Goal: Transaction & Acquisition: Subscribe to service/newsletter

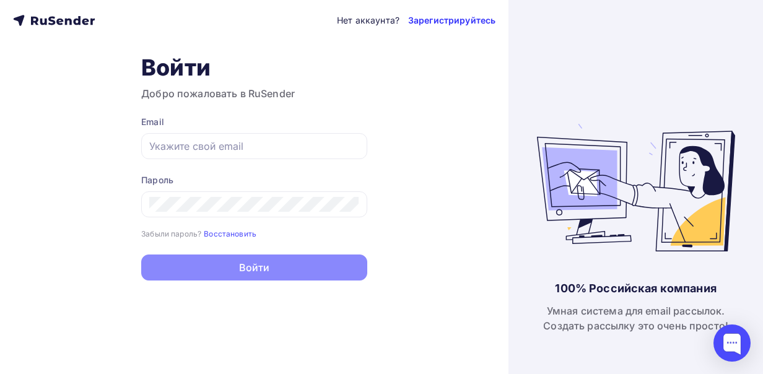
click at [427, 20] on link "Зарегистрируйтесь" at bounding box center [451, 20] width 87 height 12
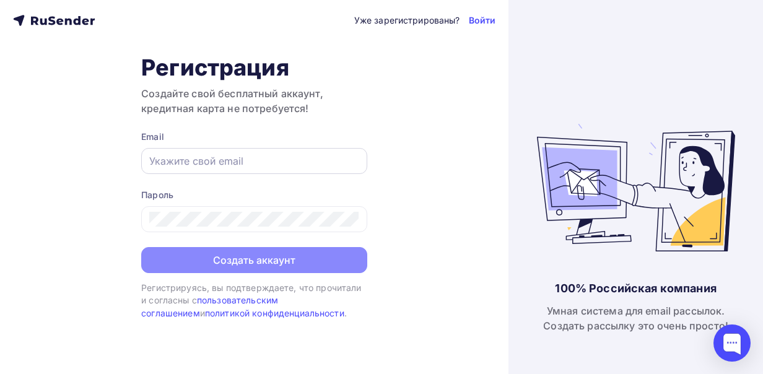
click at [240, 155] on input "text" at bounding box center [254, 161] width 210 height 15
type input "[EMAIL_ADDRESS][DOMAIN_NAME]"
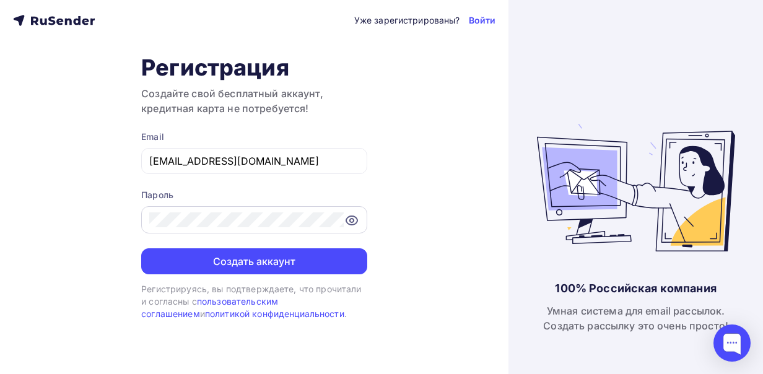
click at [347, 223] on icon at bounding box center [351, 220] width 11 height 9
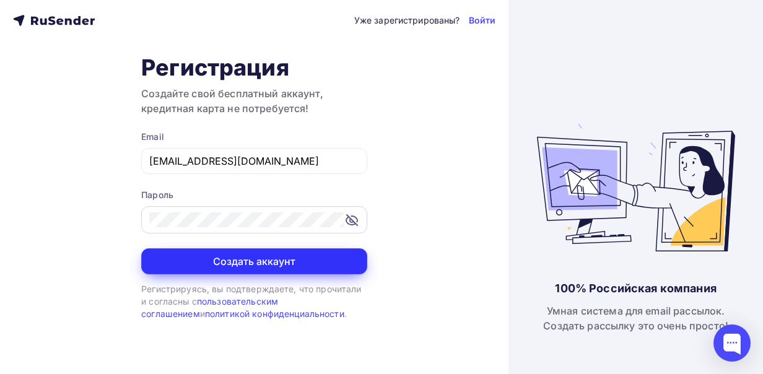
click at [295, 262] on button "Создать аккаунт" at bounding box center [254, 261] width 226 height 26
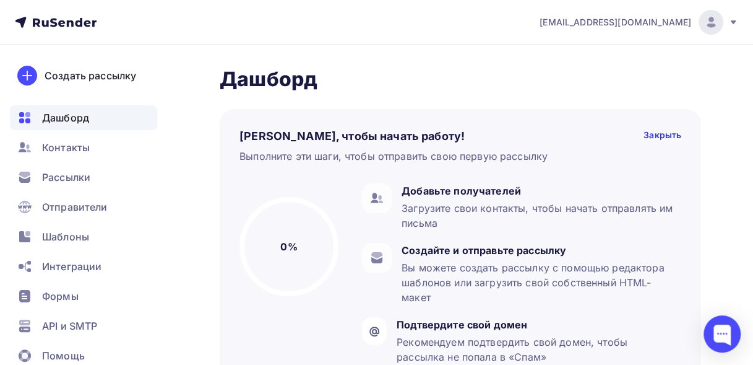
click at [737, 25] on icon at bounding box center [734, 22] width 10 height 10
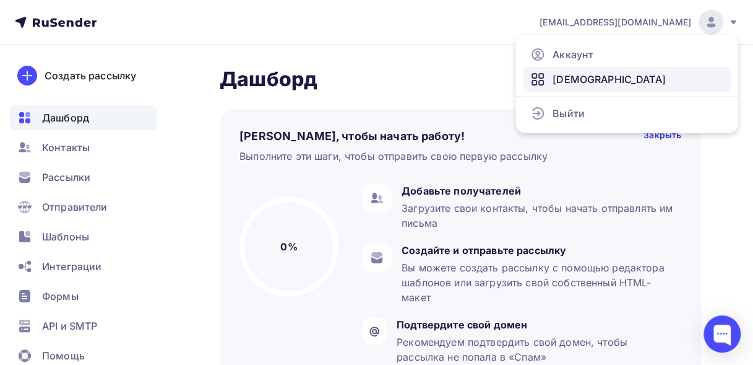
click at [582, 77] on span "[DEMOGRAPHIC_DATA]" at bounding box center [609, 79] width 113 height 15
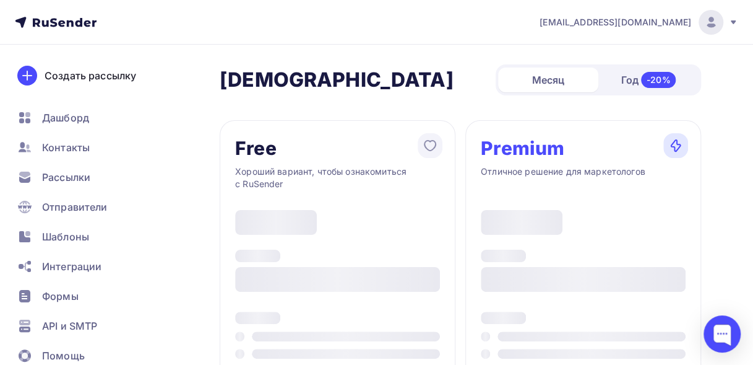
type input "500"
type input "100"
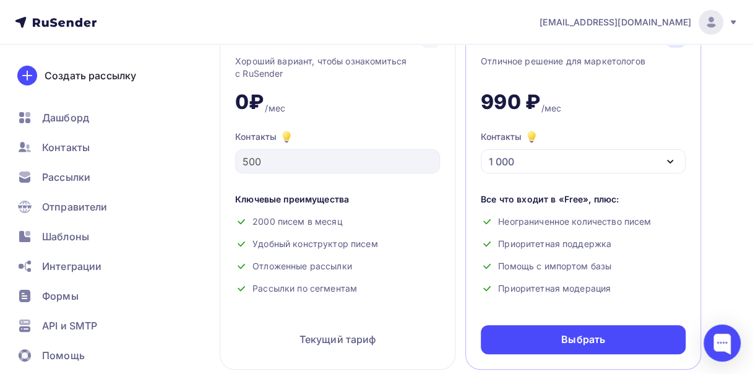
scroll to position [119, 0]
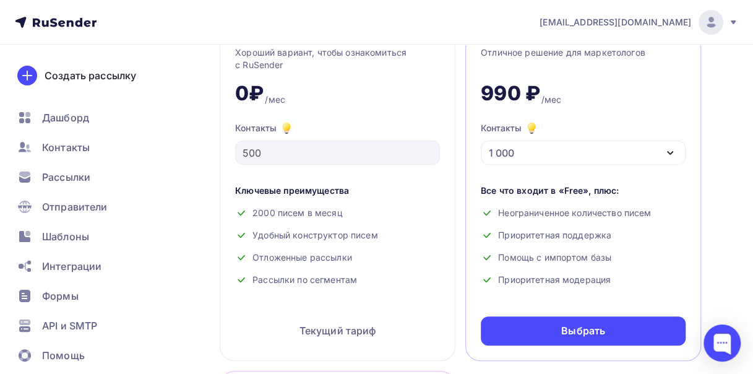
click at [666, 150] on icon "button" at bounding box center [670, 152] width 15 height 15
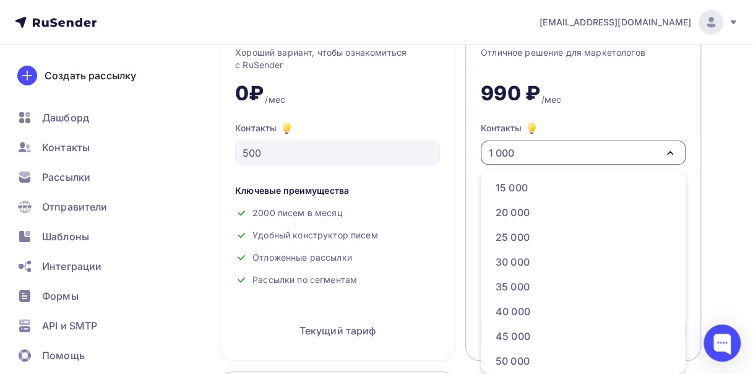
scroll to position [204, 0]
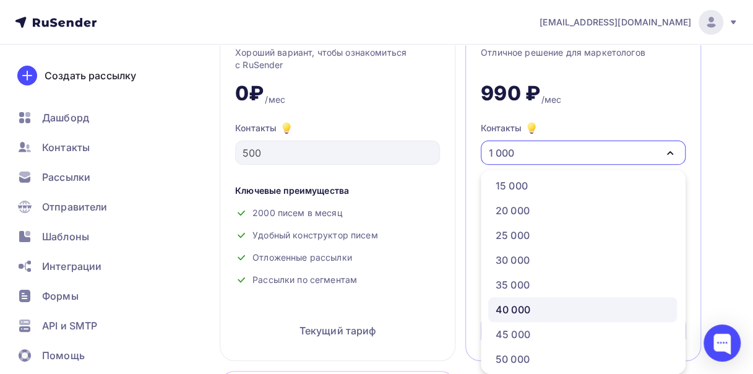
click at [552, 303] on div "40 000" at bounding box center [583, 309] width 174 height 15
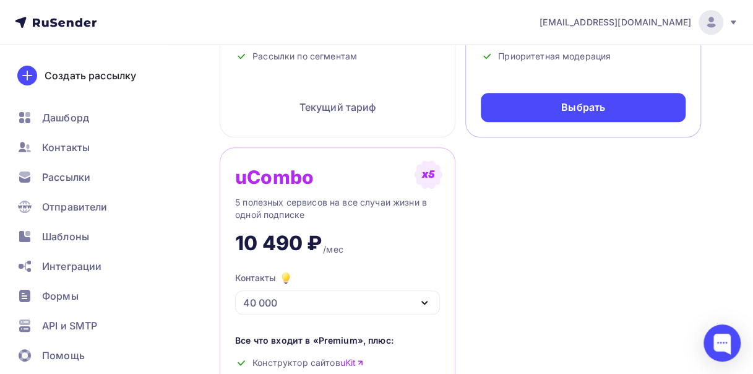
scroll to position [113, 0]
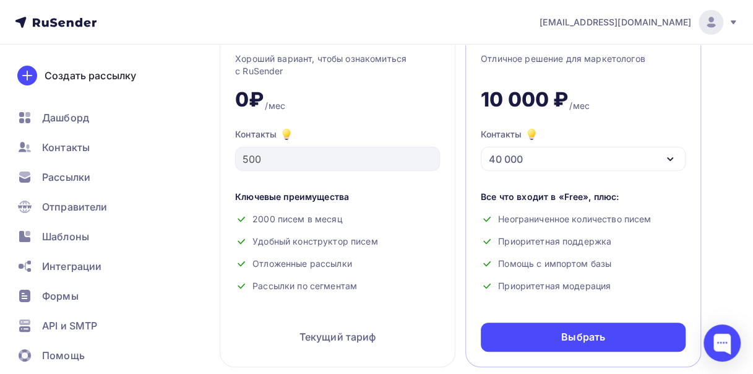
click at [670, 156] on icon "button" at bounding box center [670, 159] width 15 height 15
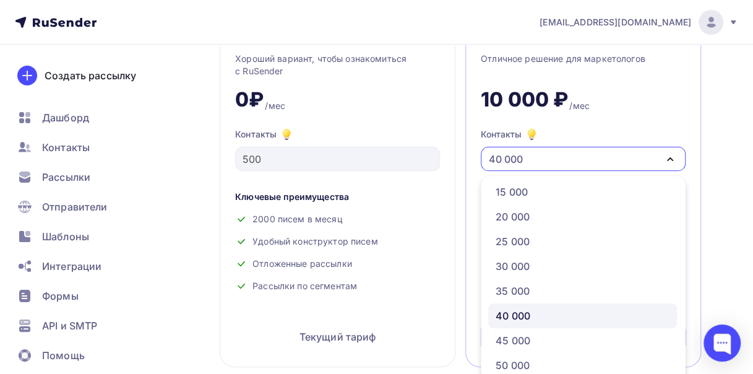
scroll to position [119, 0]
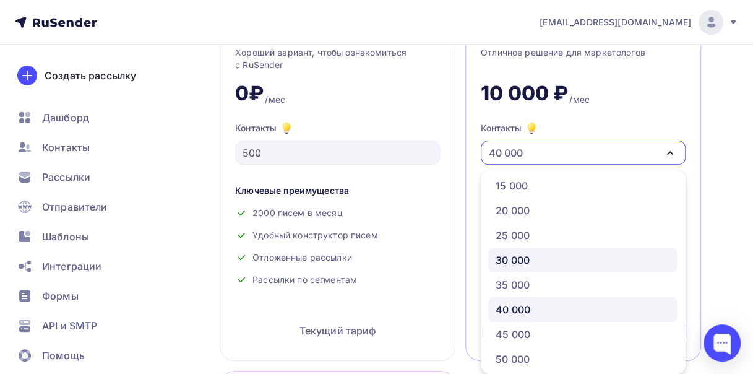
click at [525, 262] on div "30 000" at bounding box center [513, 260] width 34 height 15
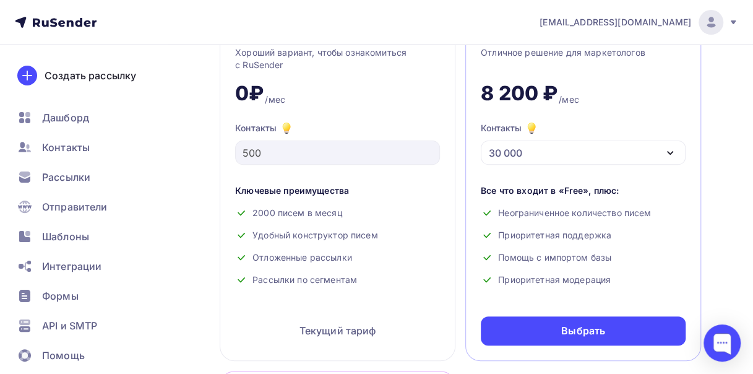
click at [675, 152] on icon "button" at bounding box center [670, 152] width 15 height 15
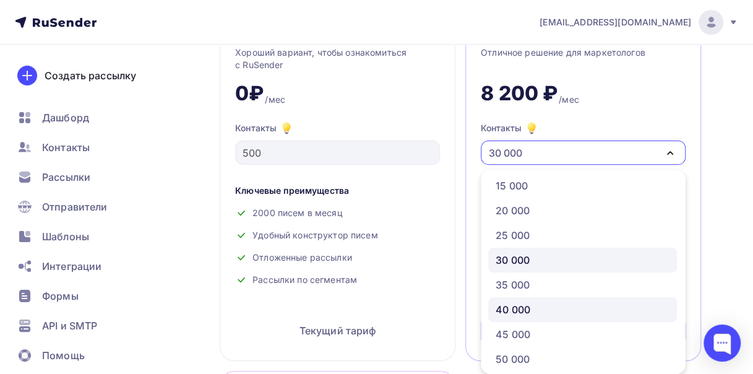
click at [542, 308] on div "40 000" at bounding box center [583, 309] width 174 height 15
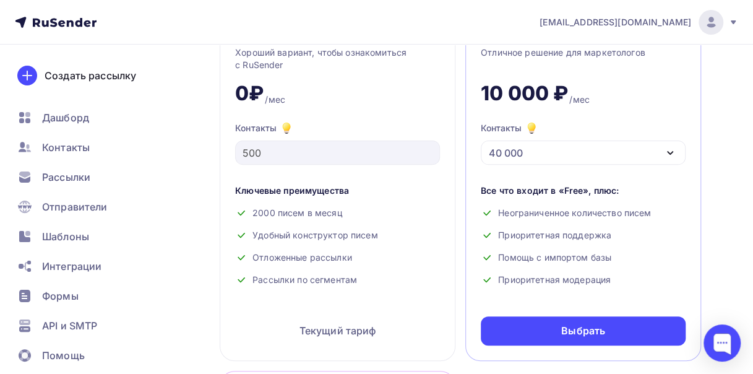
click at [670, 150] on icon "button" at bounding box center [670, 152] width 15 height 15
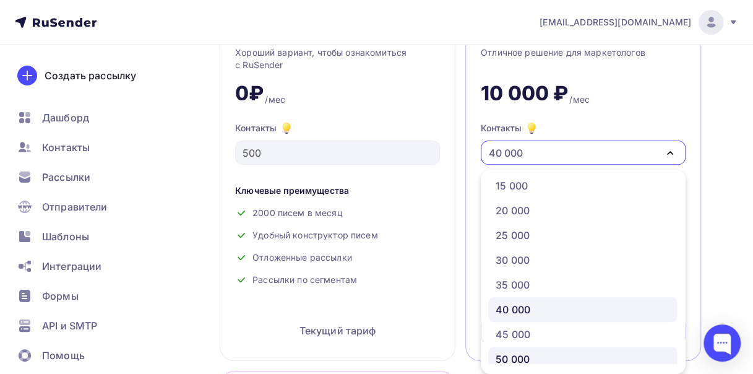
click at [512, 352] on div "50 000" at bounding box center [513, 359] width 34 height 15
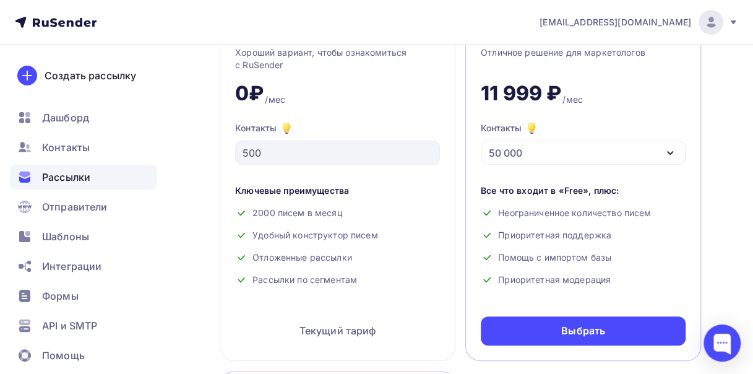
click at [70, 175] on span "Рассылки" at bounding box center [66, 177] width 48 height 15
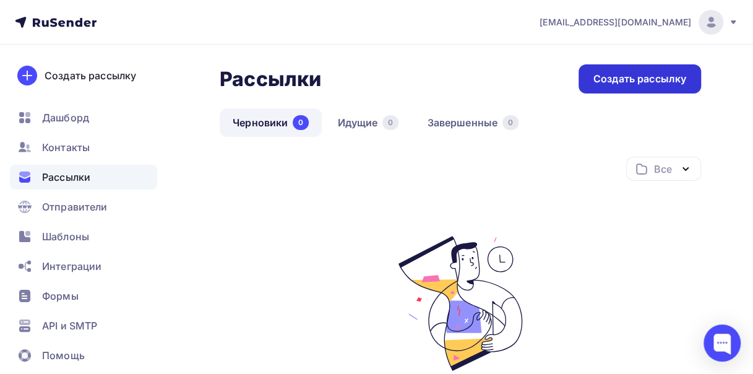
click at [635, 80] on div "Создать рассылку" at bounding box center [640, 79] width 93 height 14
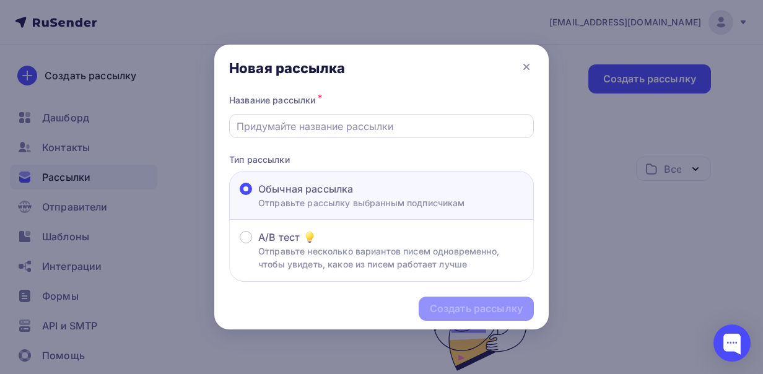
click at [352, 123] on input "text" at bounding box center [381, 126] width 290 height 15
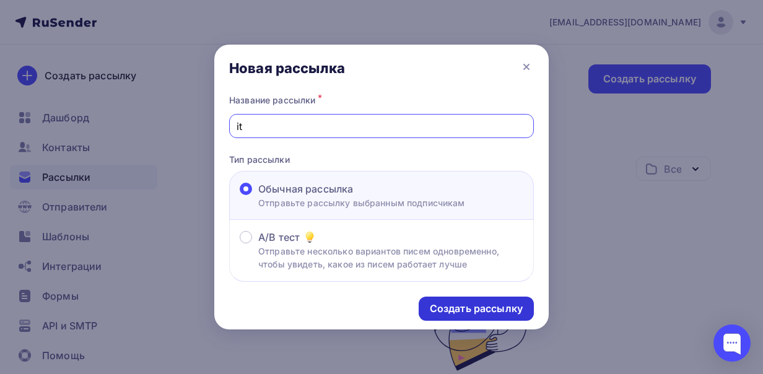
click at [509, 312] on div "Создать рассылку" at bounding box center [476, 308] width 93 height 14
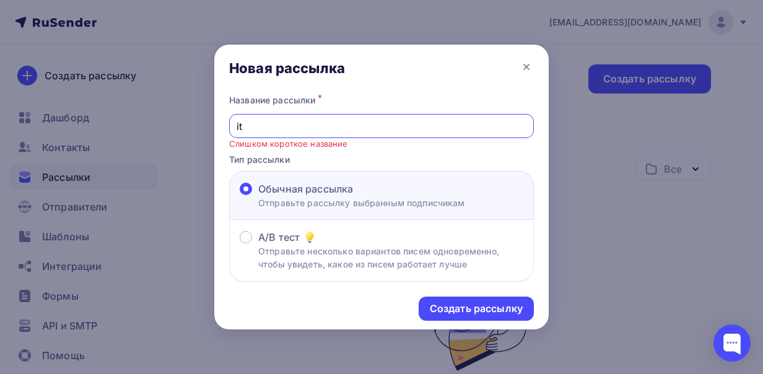
click at [257, 128] on input "it" at bounding box center [381, 126] width 290 height 15
type input "it база"
click at [482, 305] on div "Создать рассылку" at bounding box center [476, 308] width 93 height 14
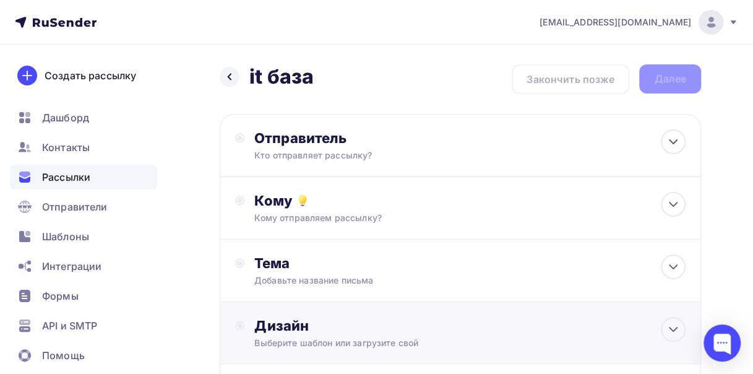
click at [358, 340] on div "Выберите шаблон или загрузите свой" at bounding box center [448, 343] width 388 height 12
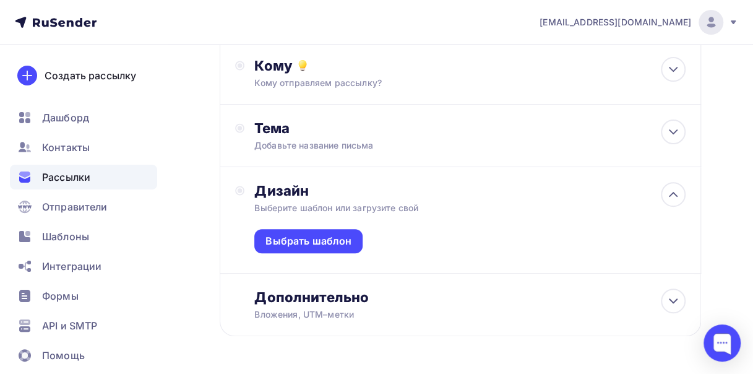
scroll to position [136, 0]
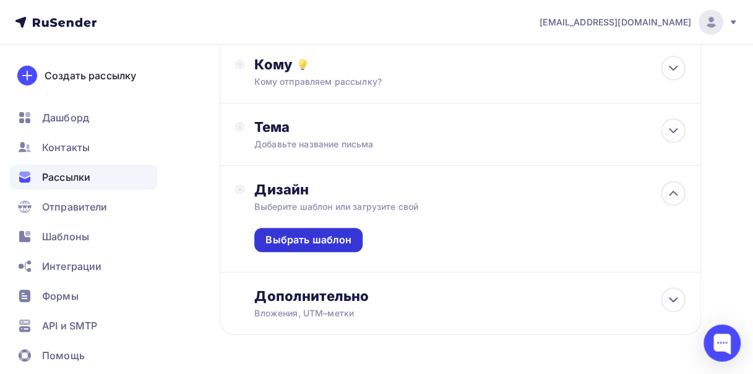
click at [319, 241] on div "Выбрать шаблон" at bounding box center [309, 240] width 86 height 14
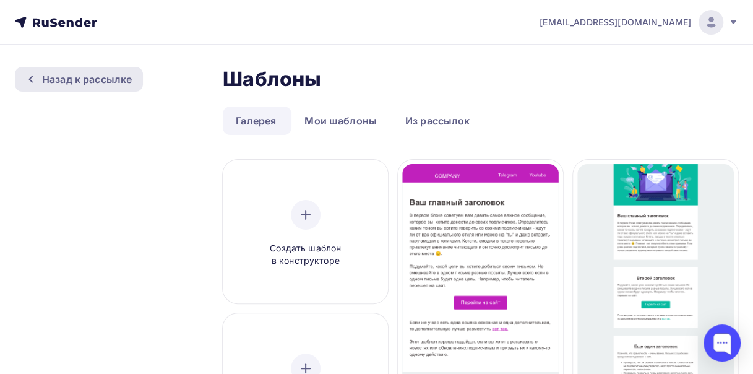
click at [34, 83] on icon at bounding box center [31, 79] width 10 height 10
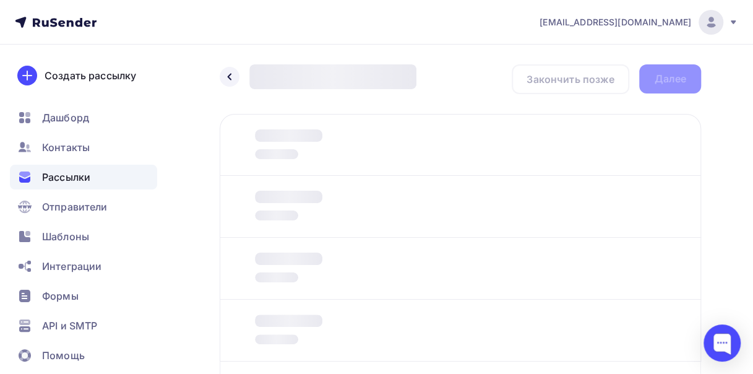
scroll to position [129, 0]
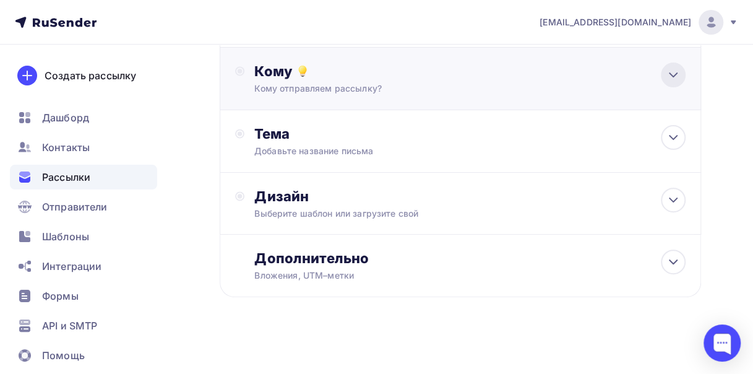
click at [668, 70] on icon at bounding box center [673, 74] width 15 height 15
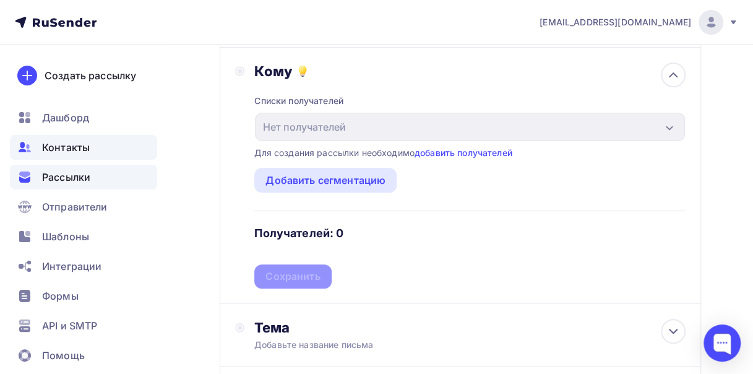
click at [83, 151] on span "Контакты" at bounding box center [66, 147] width 48 height 15
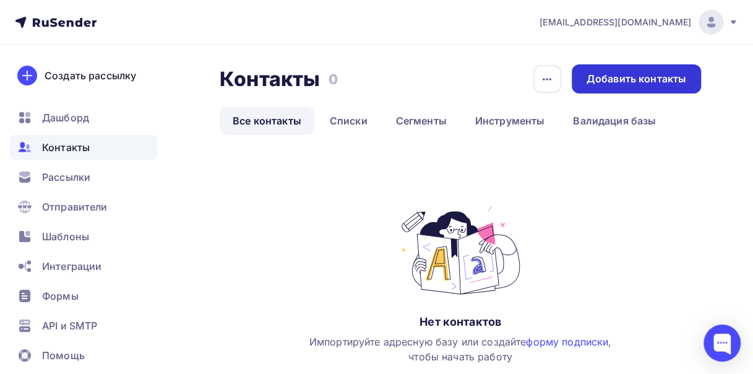
click at [641, 76] on div "Добавить контакты" at bounding box center [637, 79] width 100 height 14
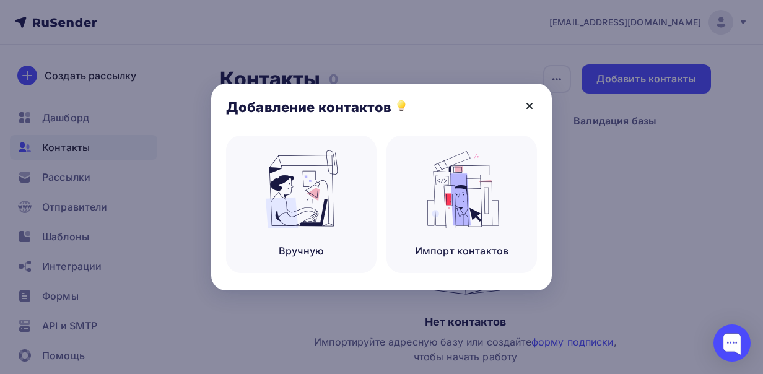
click at [535, 100] on icon at bounding box center [529, 105] width 15 height 15
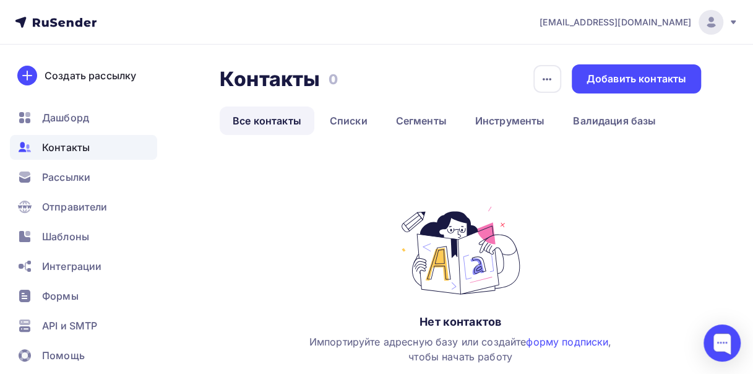
click at [734, 26] on icon at bounding box center [734, 22] width 10 height 10
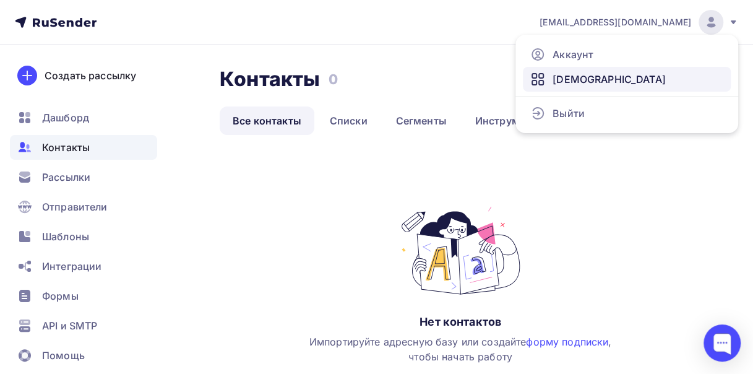
click at [602, 85] on link "[DEMOGRAPHIC_DATA]" at bounding box center [627, 79] width 208 height 25
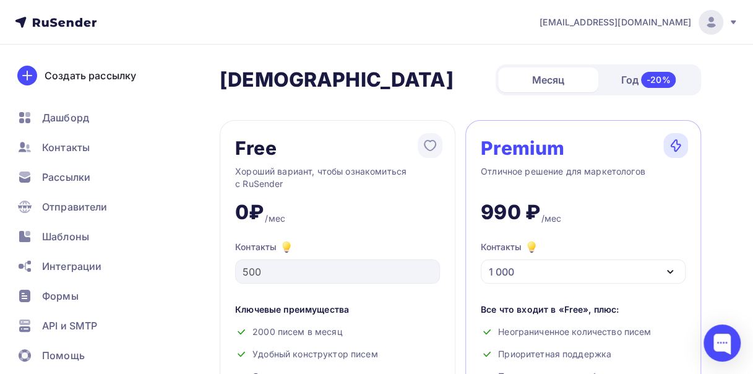
click at [731, 22] on icon at bounding box center [734, 22] width 10 height 10
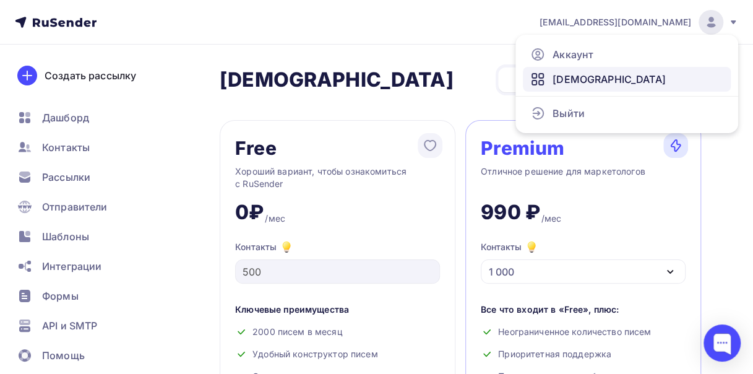
click at [595, 83] on link "[DEMOGRAPHIC_DATA]" at bounding box center [627, 79] width 208 height 25
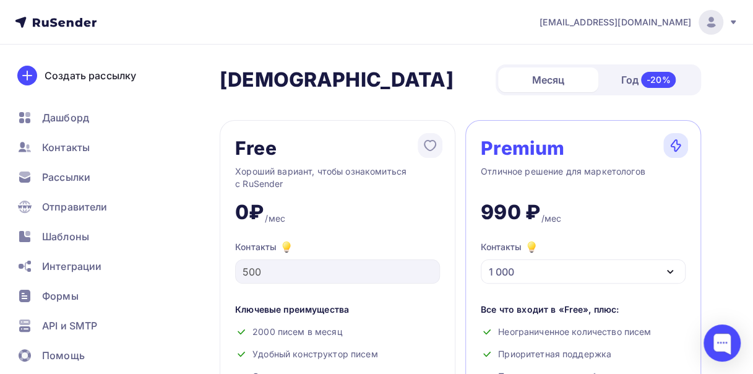
click at [668, 272] on icon "button" at bounding box center [670, 271] width 15 height 15
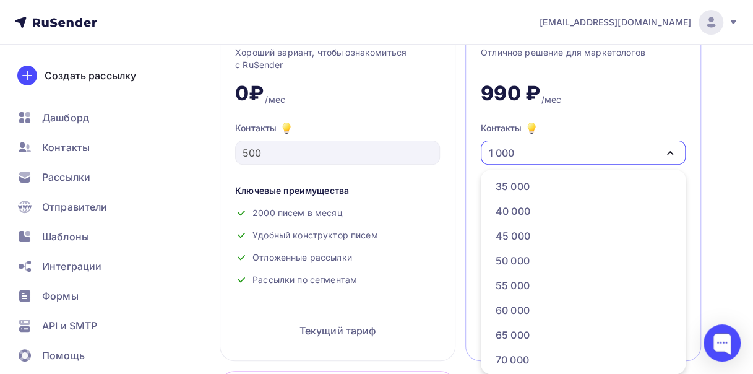
scroll to position [305, 0]
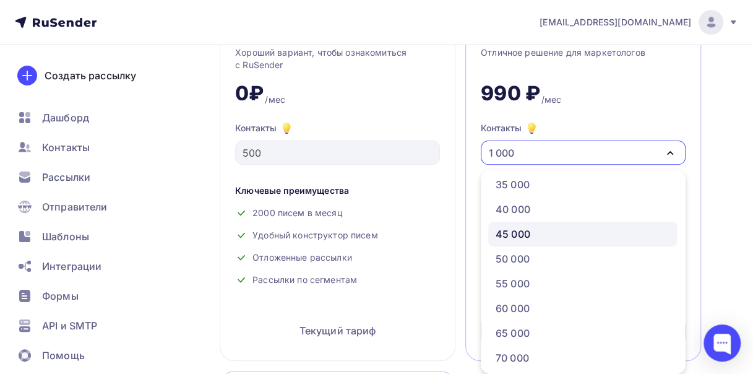
click at [545, 235] on div "45 000" at bounding box center [583, 234] width 174 height 15
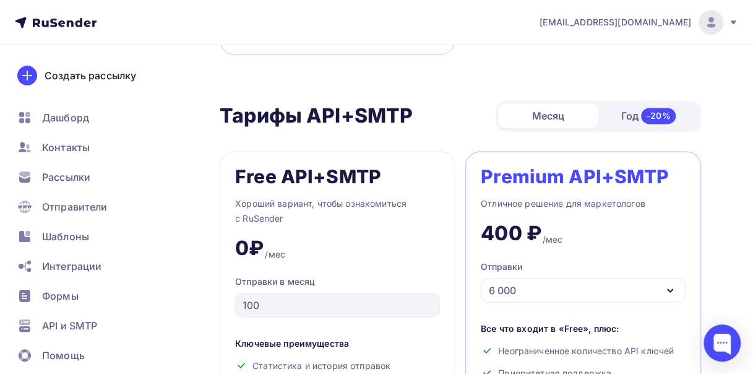
scroll to position [807, 0]
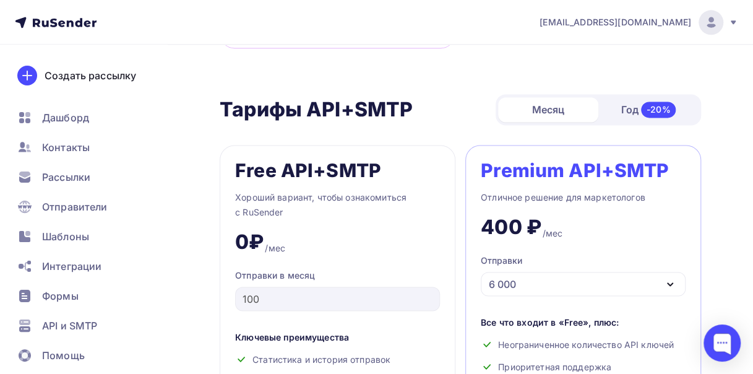
click at [613, 110] on div "Год -20%" at bounding box center [649, 110] width 100 height 26
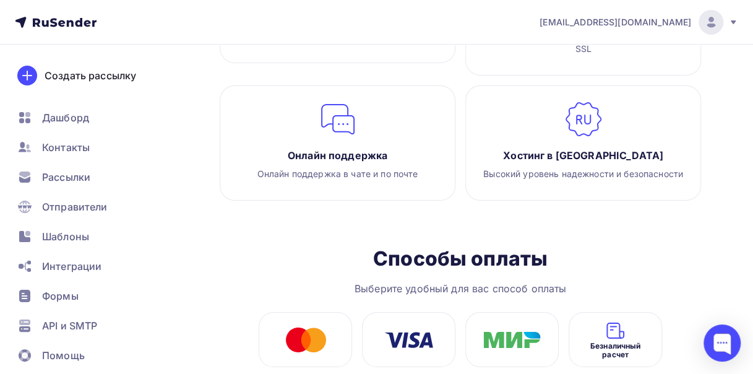
scroll to position [2164, 0]
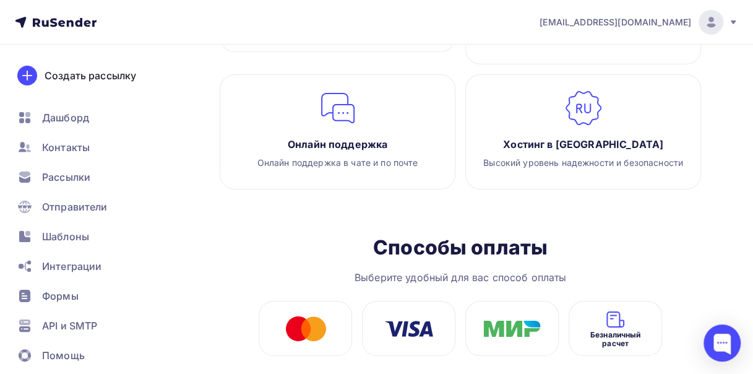
click at [639, 301] on div "Безналичный расчет" at bounding box center [615, 328] width 93 height 55
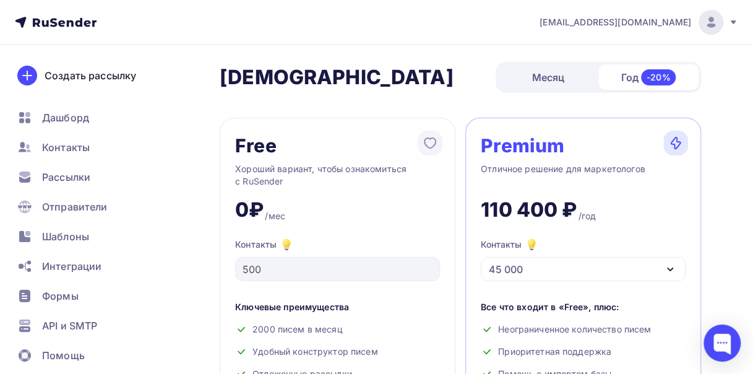
scroll to position [0, 0]
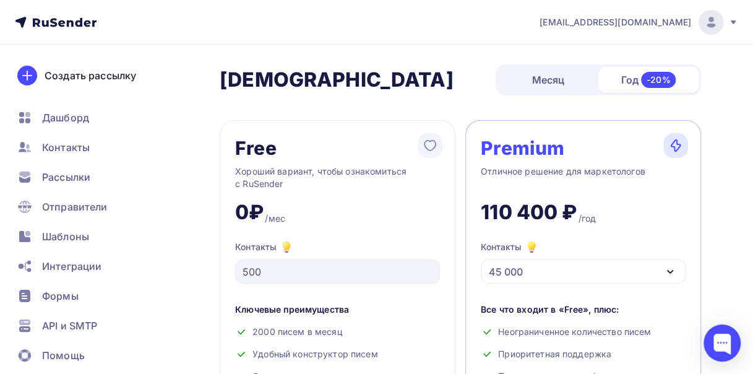
click at [549, 72] on div "Месяц" at bounding box center [548, 79] width 100 height 25
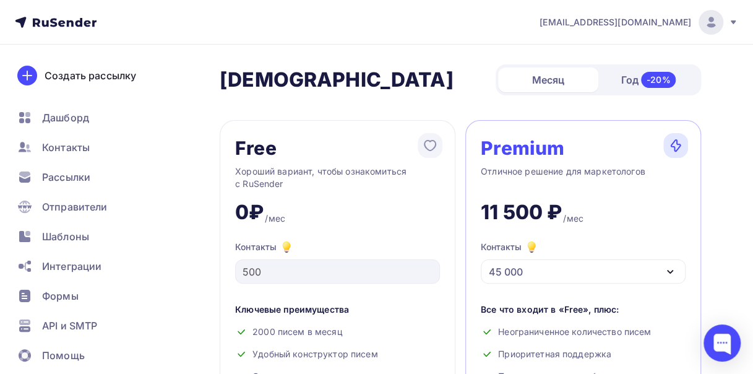
click at [670, 271] on icon "button" at bounding box center [670, 271] width 15 height 15
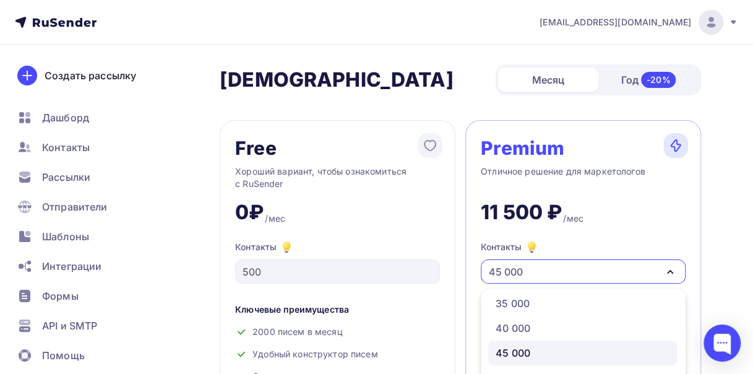
scroll to position [119, 0]
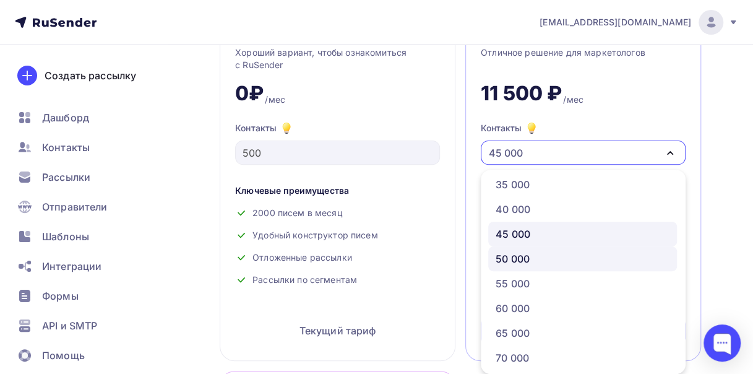
click at [558, 259] on div "50 000" at bounding box center [583, 258] width 174 height 15
